Goal: Navigation & Orientation: Find specific page/section

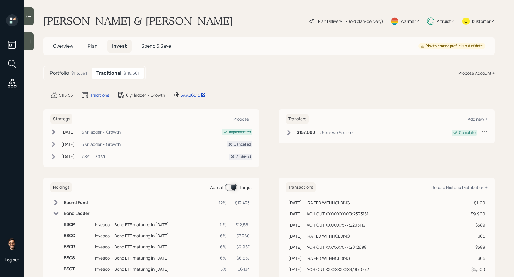
scroll to position [25, 0]
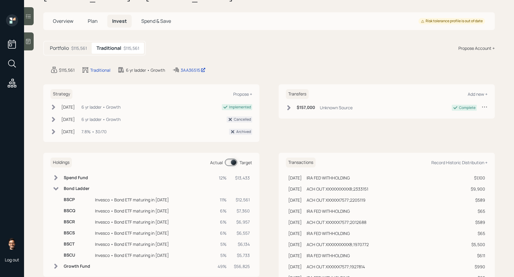
click at [231, 162] on span at bounding box center [231, 162] width 12 height 7
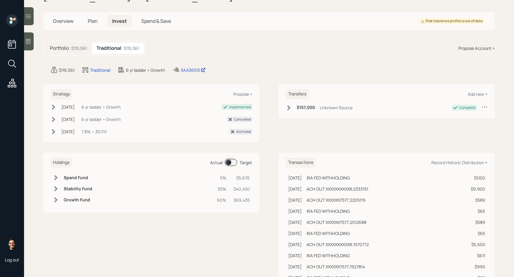
click at [72, 176] on h6 "Spend Fund" at bounding box center [78, 178] width 29 height 5
click at [70, 197] on h6 "Stability Fund" at bounding box center [78, 199] width 29 height 5
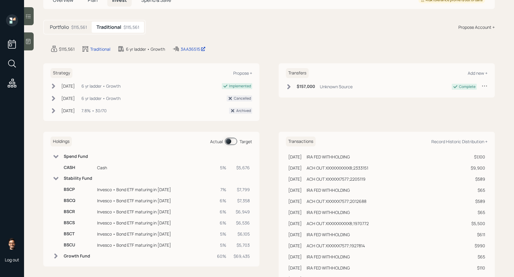
scroll to position [49, 0]
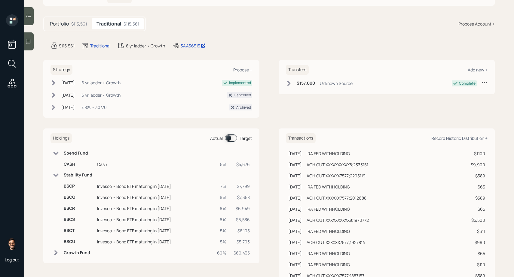
click at [233, 140] on span at bounding box center [231, 138] width 12 height 7
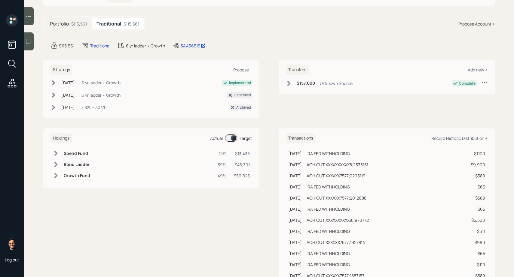
click at [83, 153] on h6 "Spend Fund" at bounding box center [77, 153] width 26 height 5
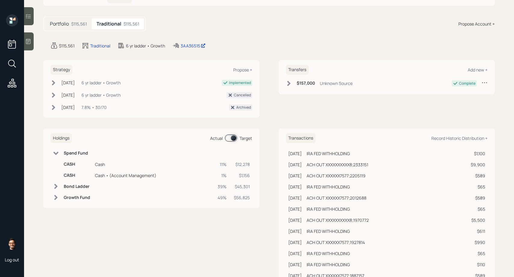
click at [78, 187] on h6 "Bond Ladder" at bounding box center [77, 186] width 26 height 5
